Goal: Entertainment & Leisure: Consume media (video, audio)

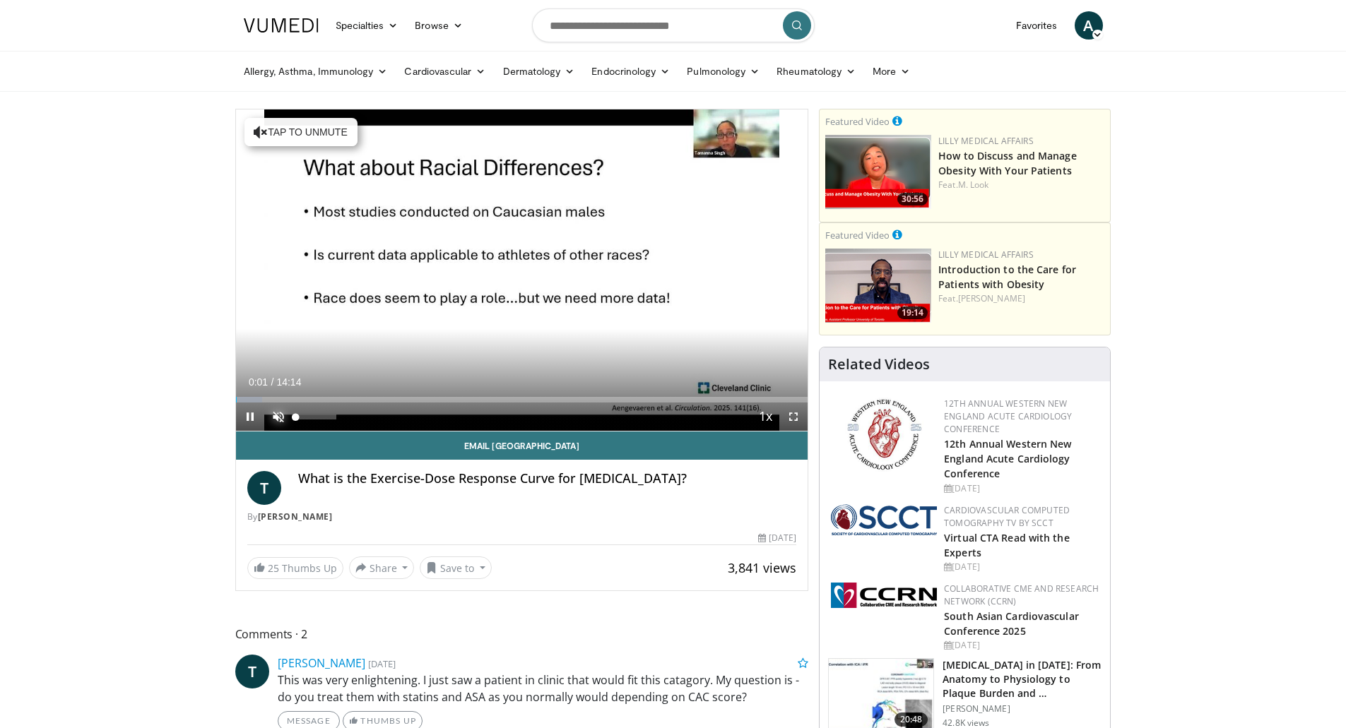
click at [281, 404] on span "Video Player" at bounding box center [278, 417] width 28 height 28
click at [783, 419] on span "Video Player" at bounding box center [793, 417] width 28 height 28
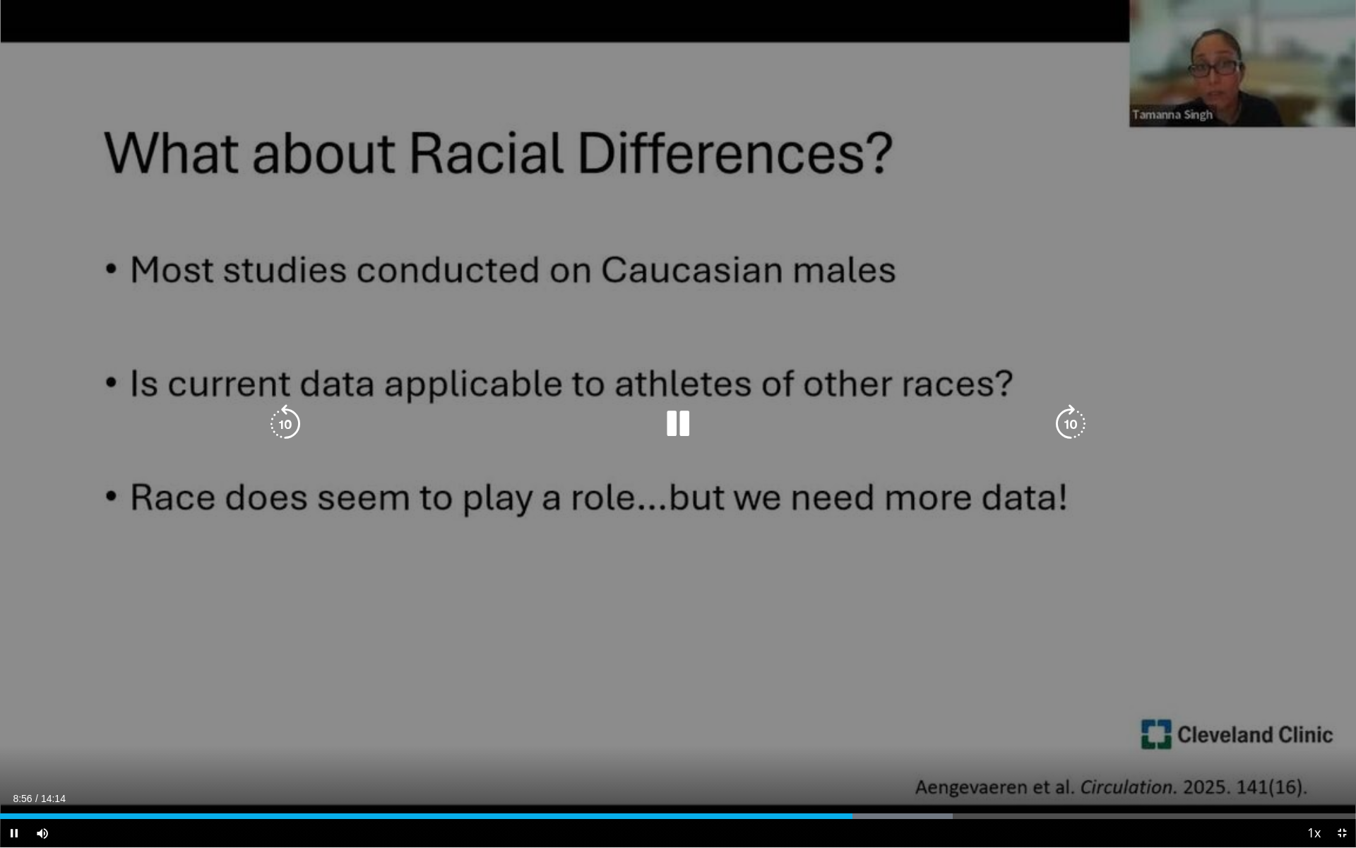
click at [1107, 182] on div "10 seconds Tap to unmute" at bounding box center [678, 423] width 1356 height 847
click at [1080, 482] on div "10 seconds Tap to unmute" at bounding box center [678, 423] width 1356 height 847
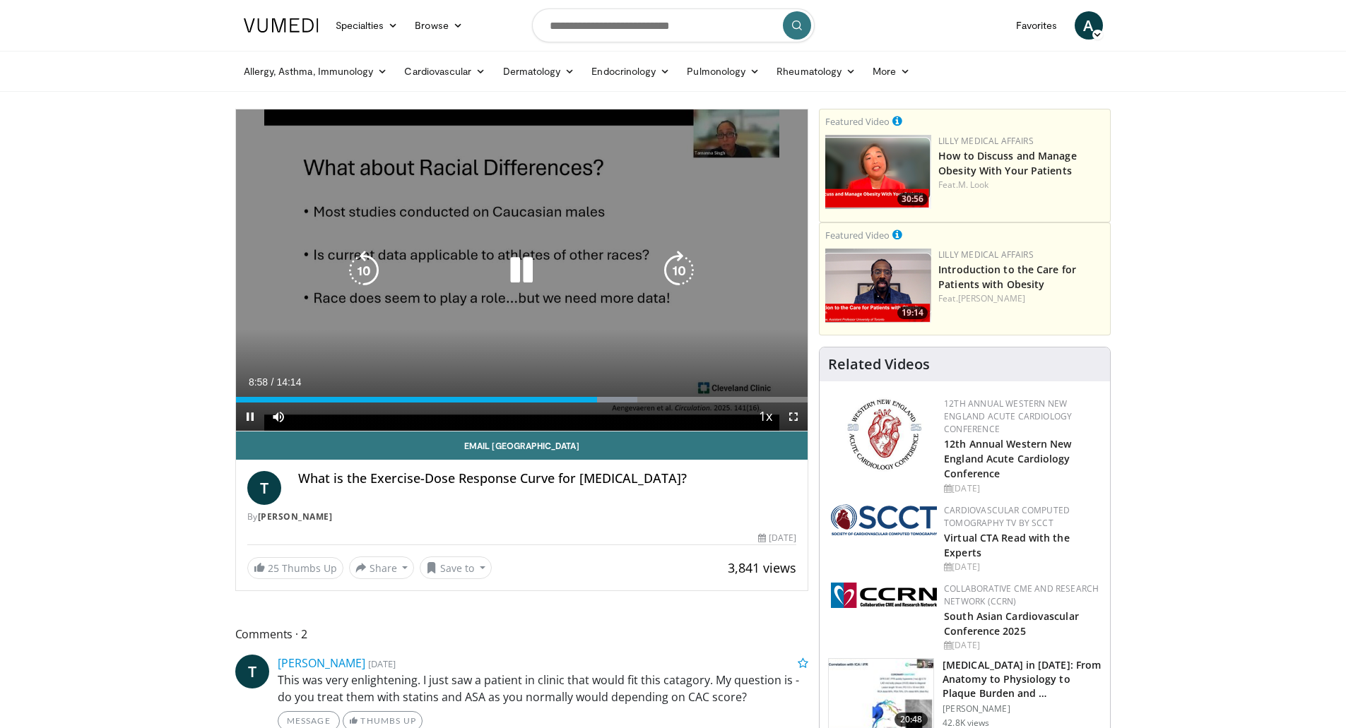
click at [551, 349] on div "10 seconds Tap to unmute" at bounding box center [522, 269] width 572 height 321
